Goal: Task Accomplishment & Management: Manage account settings

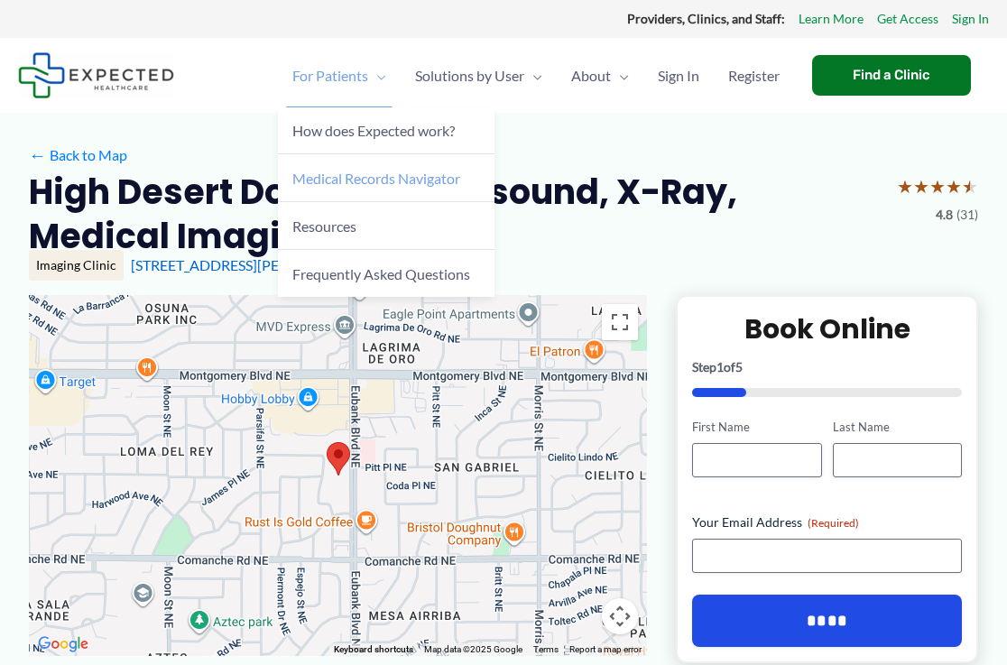
click at [385, 179] on span "Medical Records Navigator" at bounding box center [376, 178] width 168 height 17
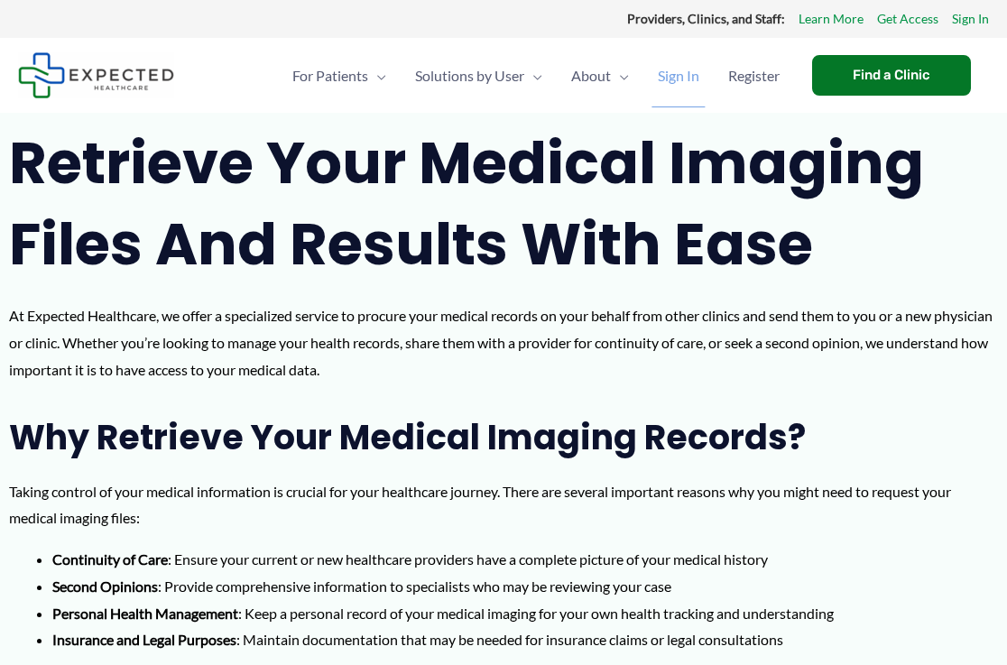
click at [681, 83] on span "Sign In" at bounding box center [679, 75] width 42 height 63
click at [759, 81] on span "Register" at bounding box center [753, 75] width 51 height 63
